Goal: Obtain resource: Download file/media

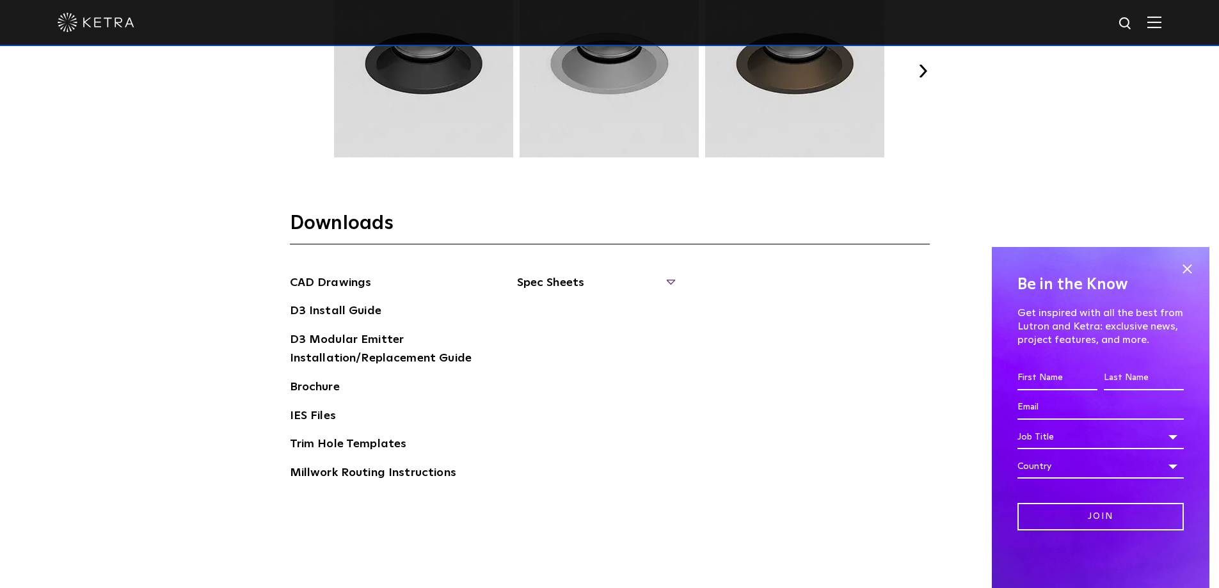
scroll to position [1920, 0]
click at [673, 282] on div "CAD Drawings D3 Install Guide D3 Modular Emitter Installation/Replacement Guide…" at bounding box center [610, 384] width 640 height 219
click at [574, 287] on span "Spec Sheets" at bounding box center [595, 289] width 157 height 28
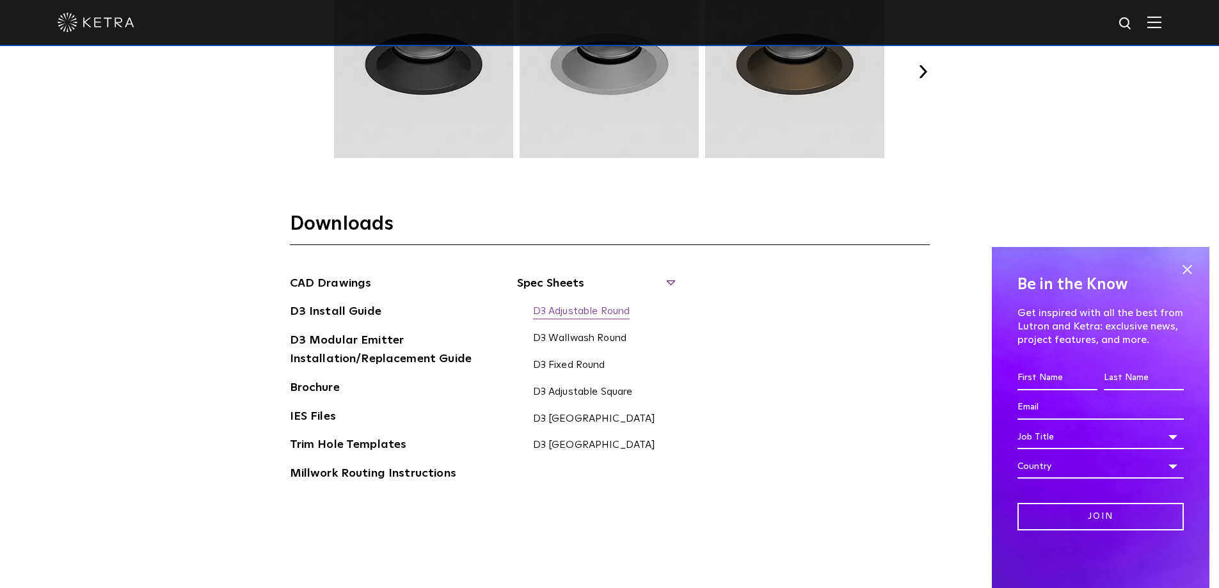
click at [564, 312] on link "D3 Adjustable Round" at bounding box center [581, 312] width 97 height 14
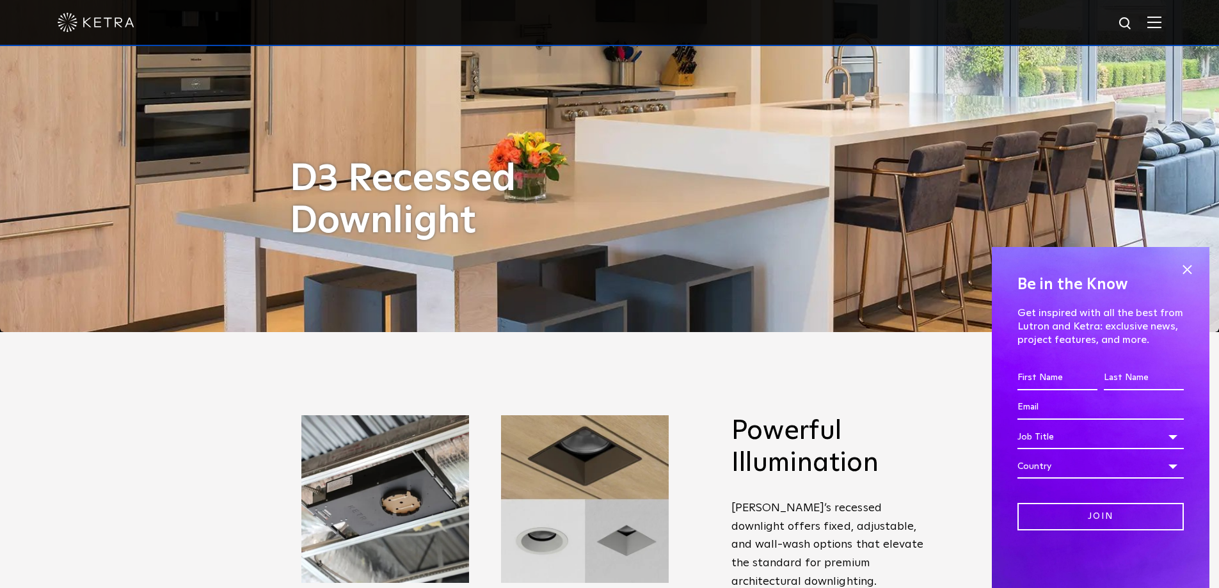
scroll to position [0, 0]
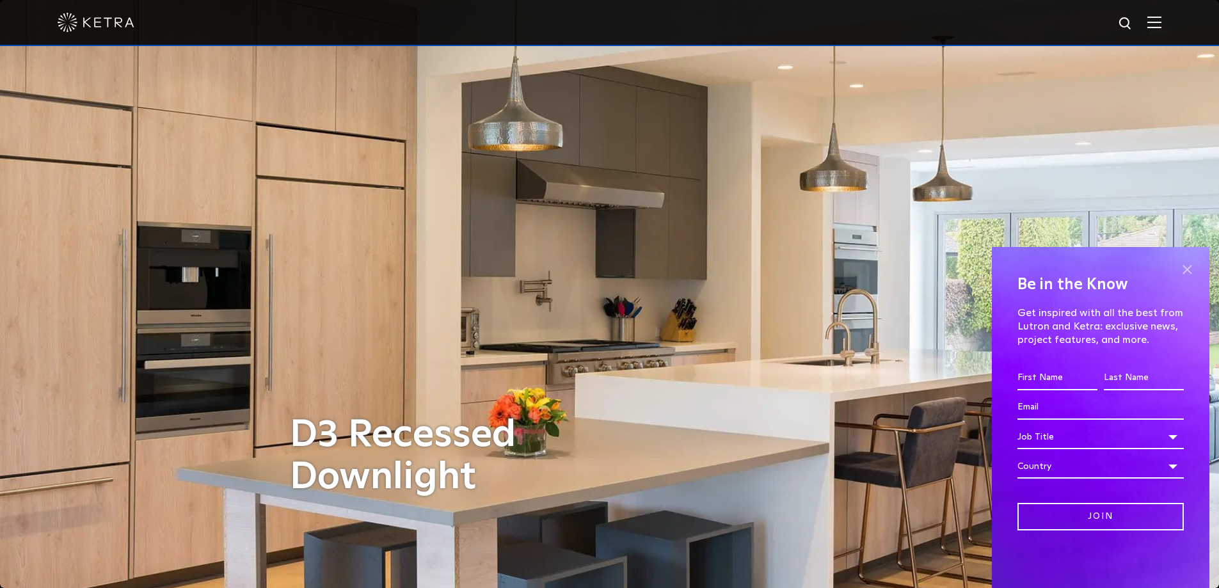
click at [1192, 271] on span at bounding box center [1187, 269] width 19 height 19
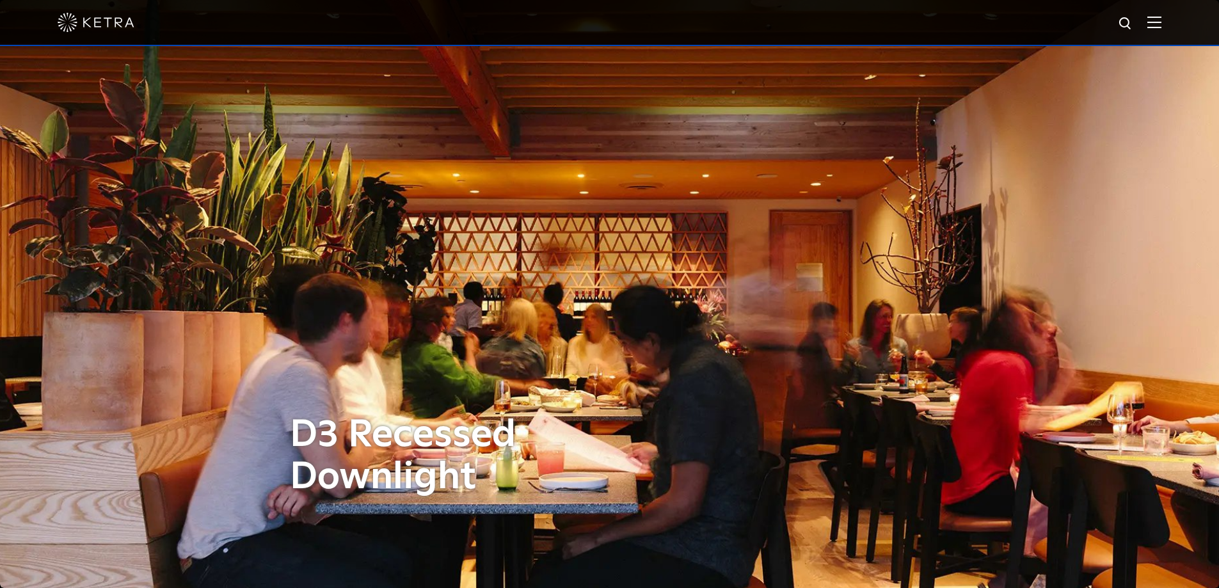
click at [1183, 14] on div at bounding box center [609, 23] width 1219 height 46
click at [1162, 25] on img at bounding box center [1155, 22] width 14 height 12
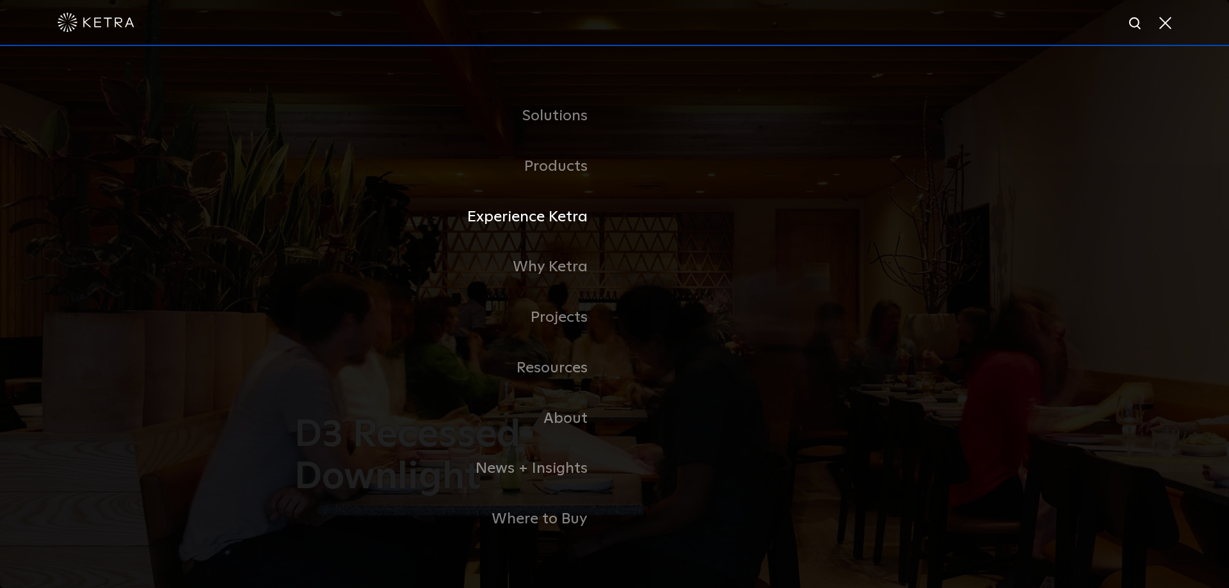
click at [564, 207] on link "Experience Ketra" at bounding box center [454, 217] width 320 height 51
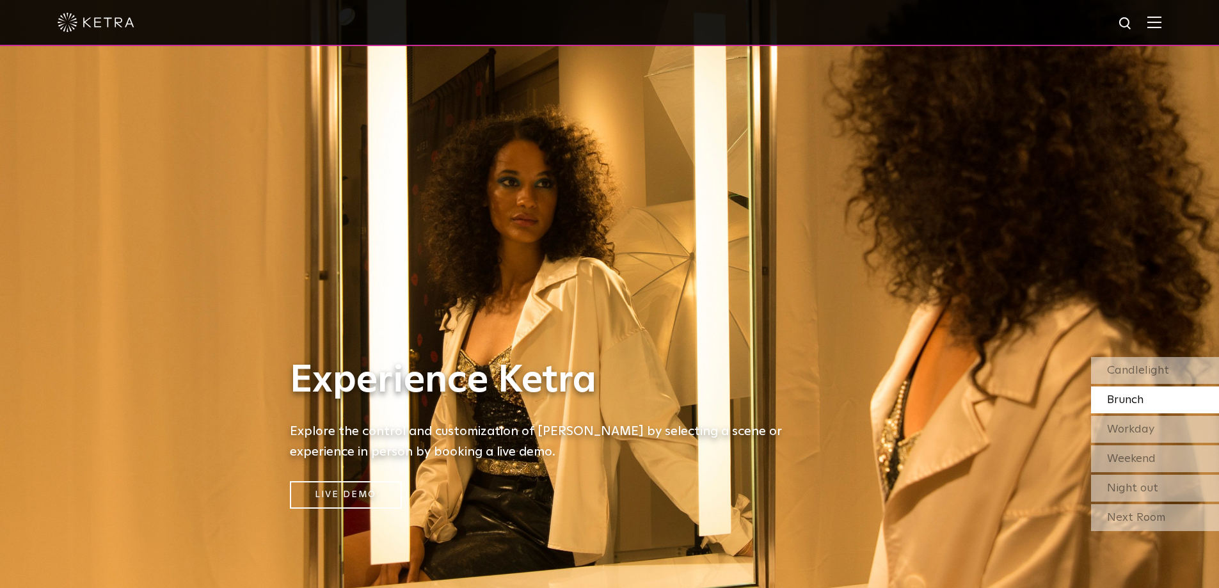
click at [1162, 31] on div at bounding box center [610, 22] width 1104 height 45
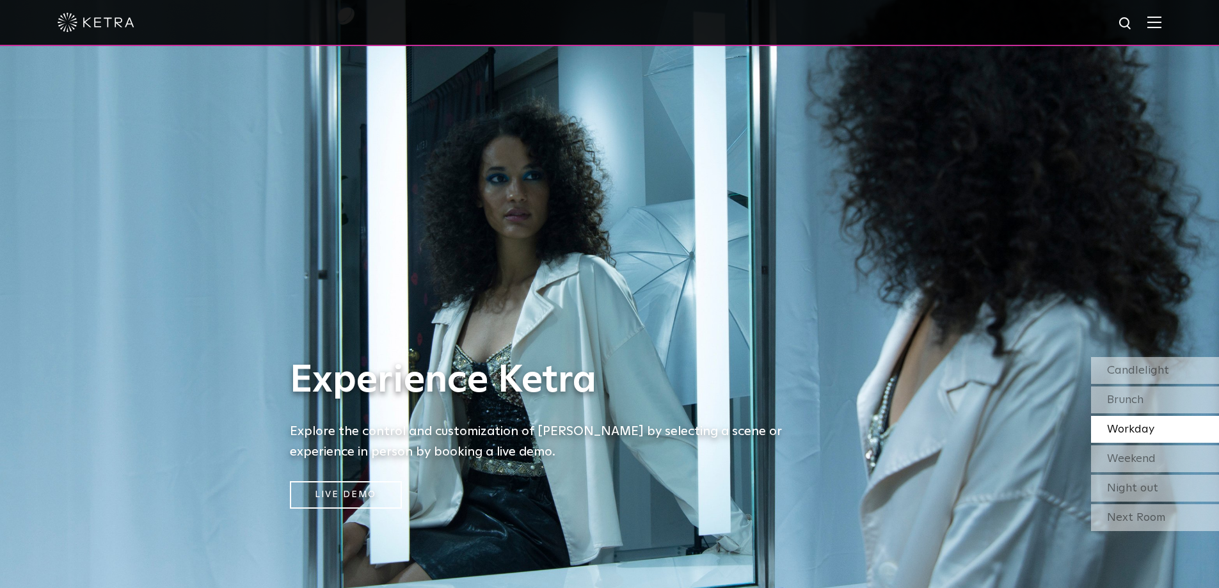
click at [1162, 15] on div at bounding box center [610, 22] width 1104 height 45
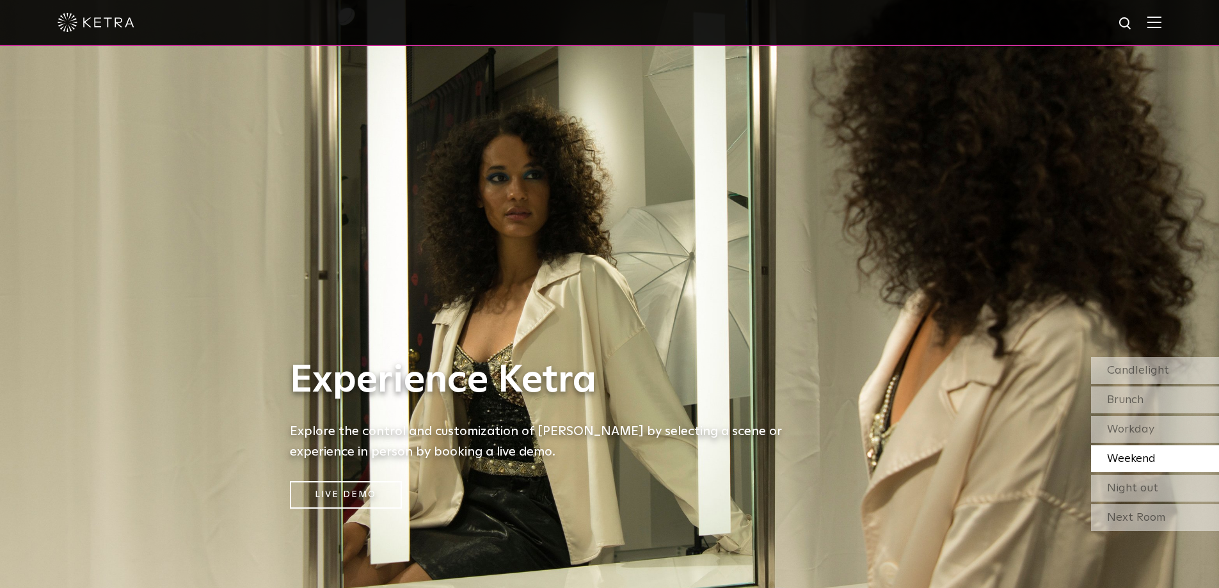
click at [1162, 17] on img at bounding box center [1155, 22] width 14 height 12
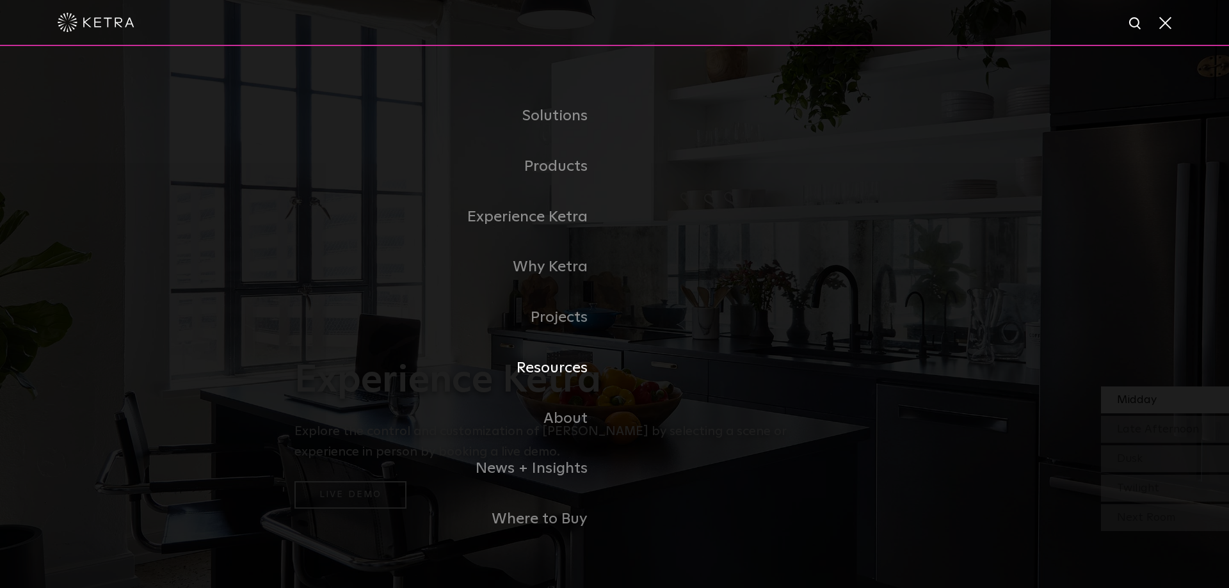
click at [566, 374] on link "Resources" at bounding box center [454, 368] width 320 height 51
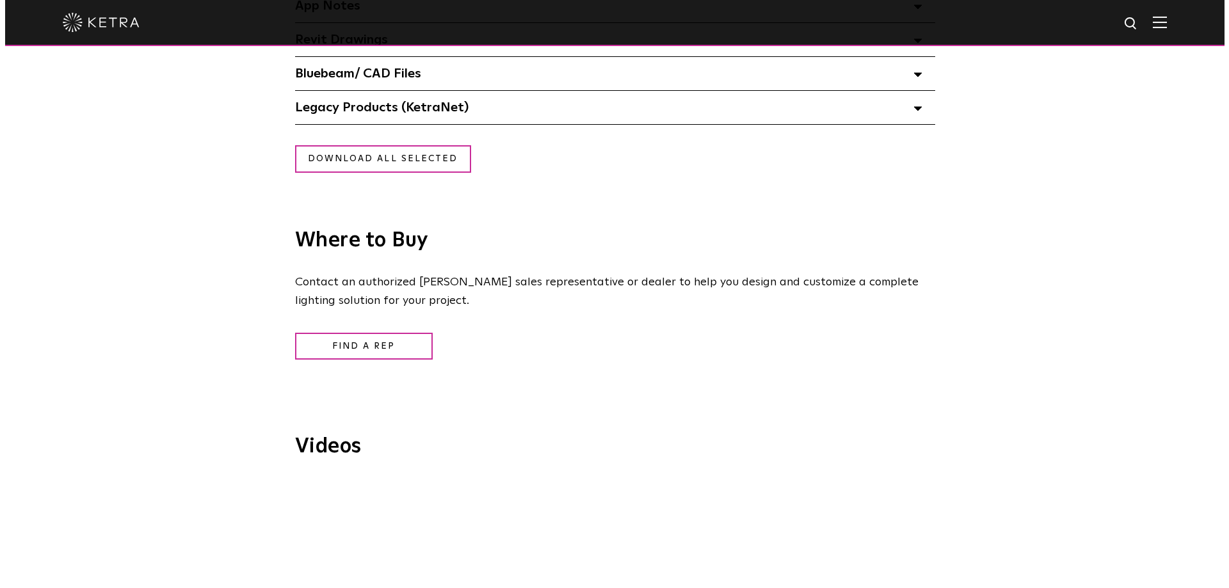
scroll to position [1600, 0]
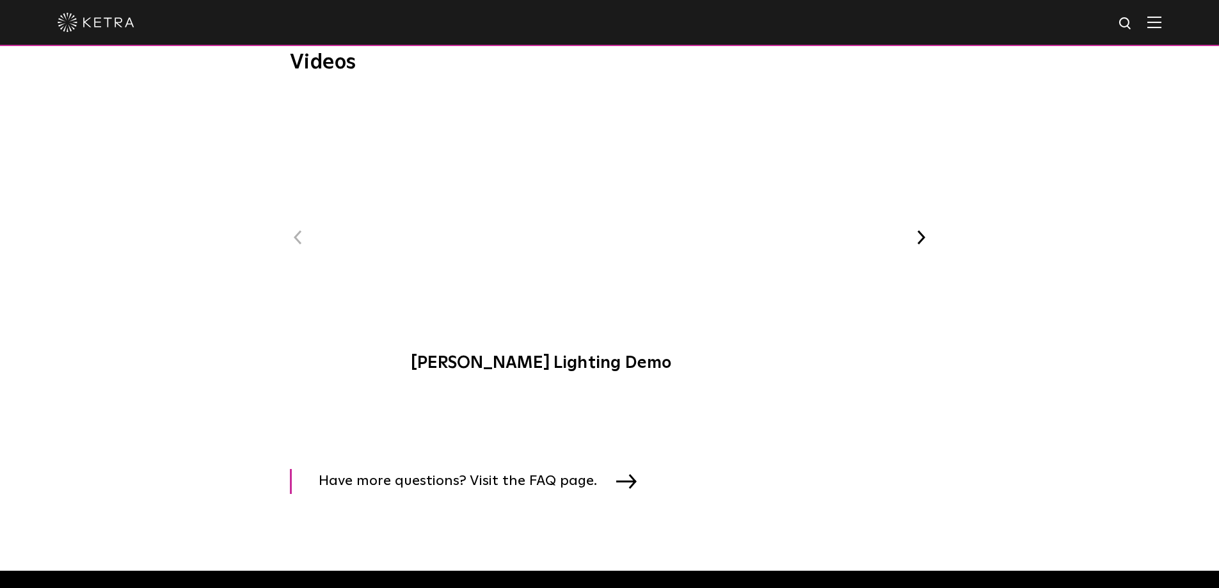
click at [612, 216] on span "[PERSON_NAME] Lighting Demo" at bounding box center [609, 240] width 431 height 291
